Goal: Find specific page/section: Find specific page/section

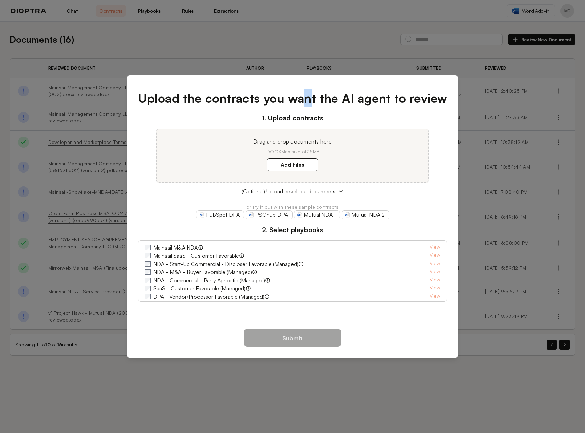
click at [308, 24] on div "Upload the contracts you want the AI agent to review 1. Upload contracts Drag a…" at bounding box center [292, 216] width 585 height 433
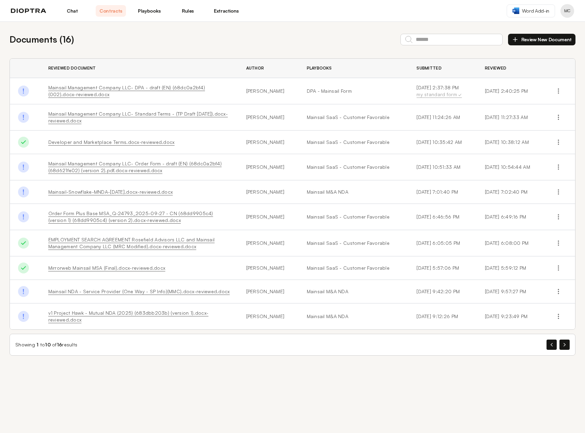
click at [76, 12] on link "Chat" at bounding box center [72, 11] width 30 height 12
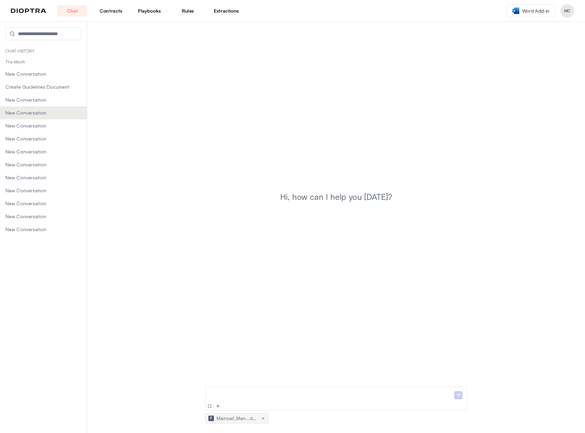
click at [225, 392] on p at bounding box center [331, 392] width 245 height 7
